Goal: Navigation & Orientation: Find specific page/section

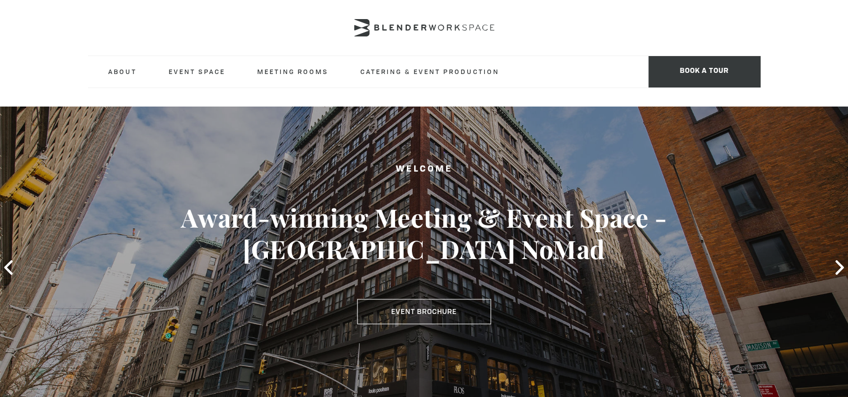
scroll to position [168, 0]
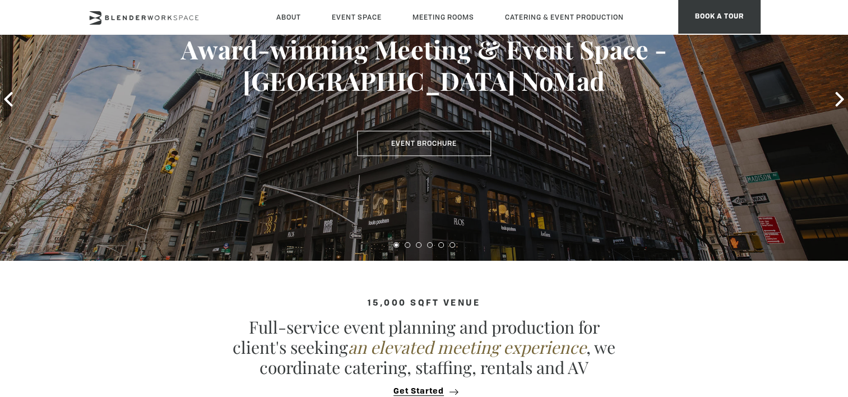
click at [353, 298] on section "15,000 sqft venue Full-service event planning and production for client's seeki…" at bounding box center [424, 342] width 848 height 163
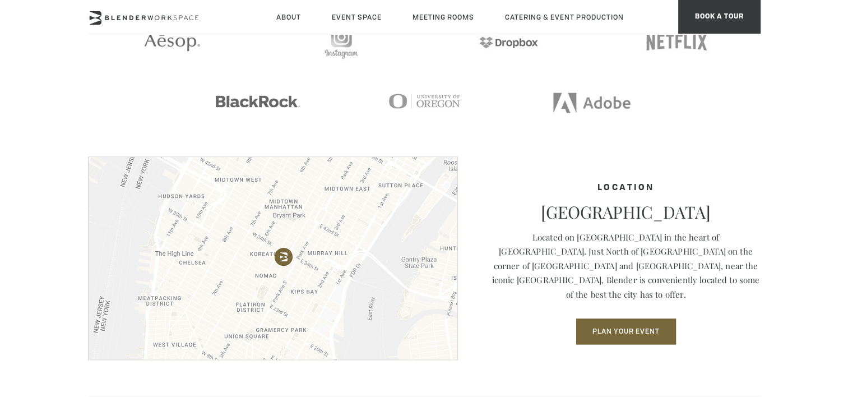
scroll to position [1708, 0]
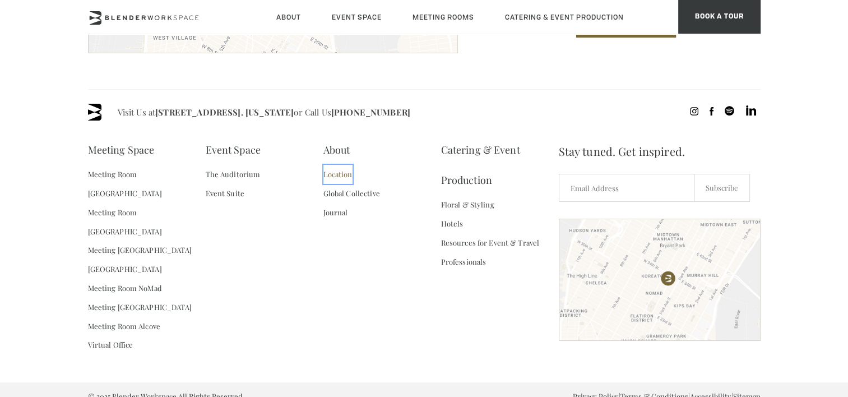
click at [342, 172] on link "Location" at bounding box center [337, 174] width 29 height 19
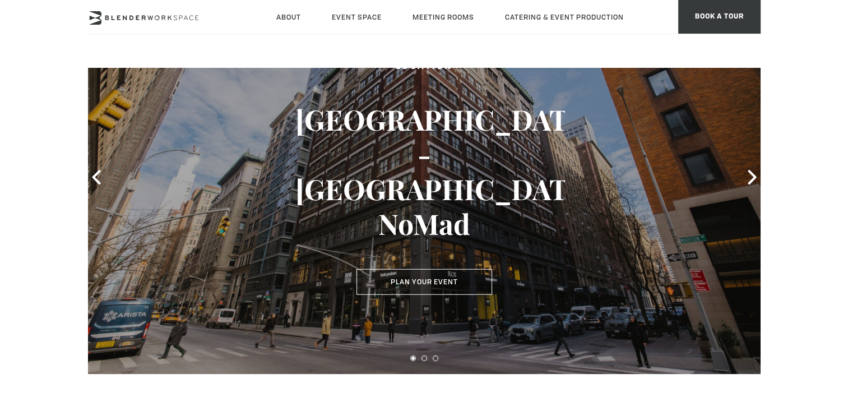
scroll to position [56, 0]
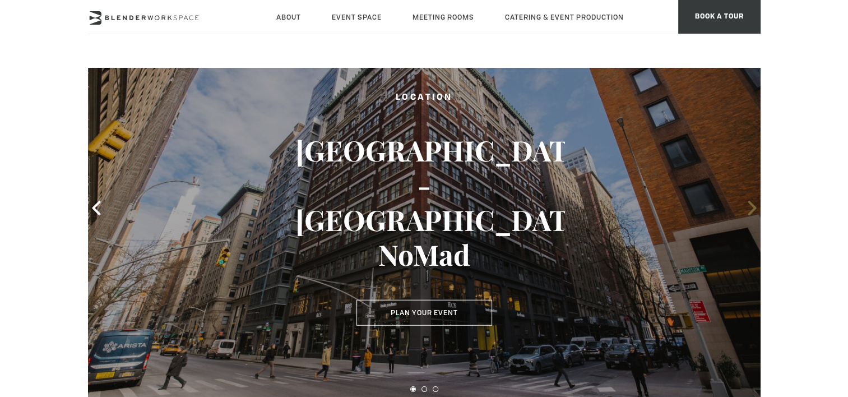
click at [751, 206] on icon at bounding box center [752, 208] width 15 height 15
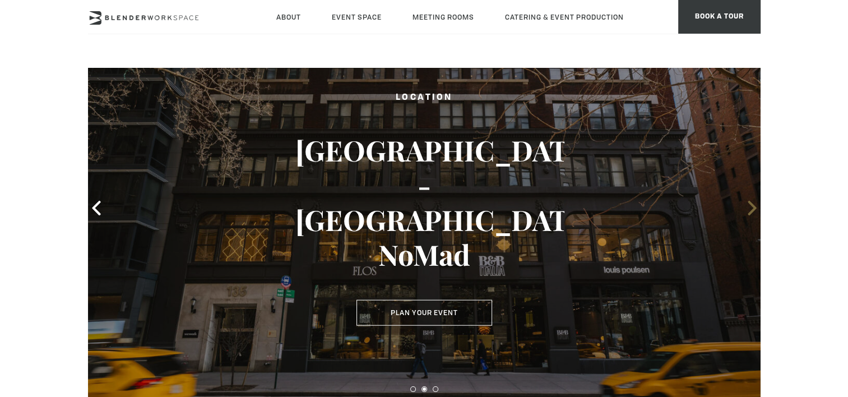
click at [751, 206] on icon at bounding box center [752, 208] width 15 height 15
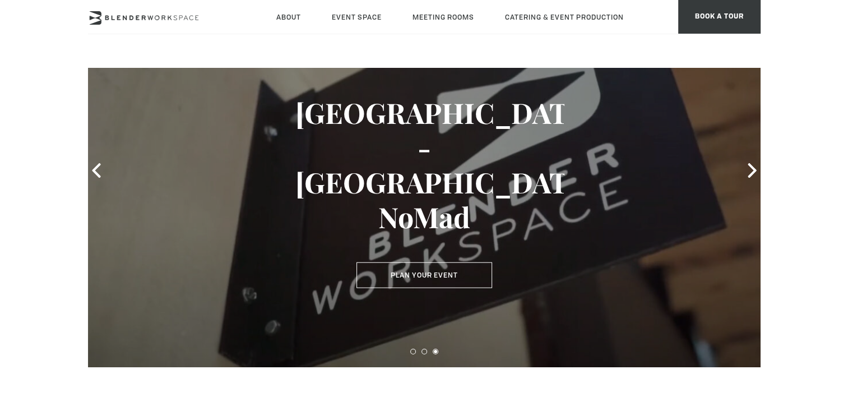
scroll to position [0, 0]
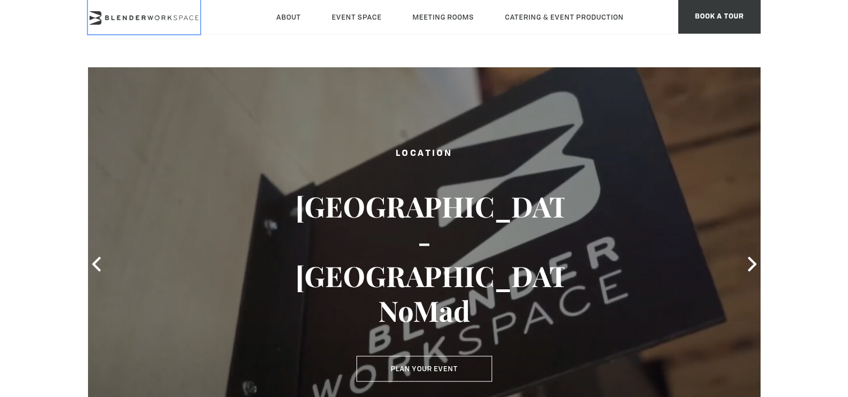
click at [173, 19] on icon at bounding box center [144, 17] width 112 height 13
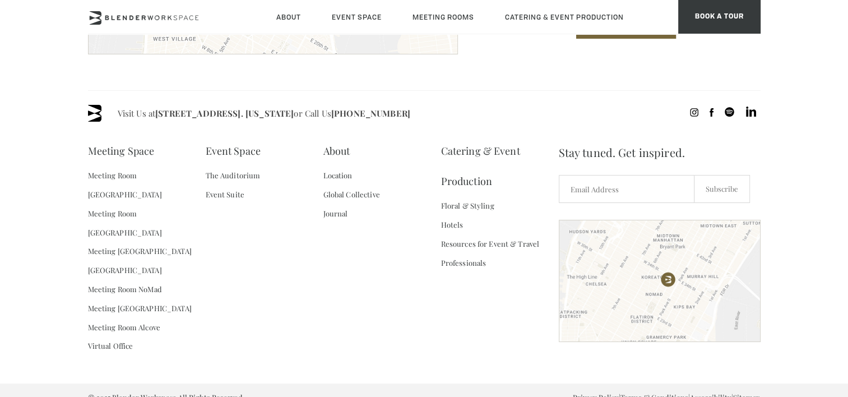
scroll to position [1708, 0]
